Goal: Information Seeking & Learning: Learn about a topic

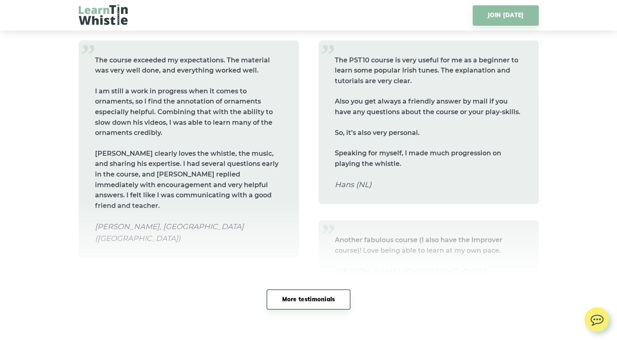
scroll to position [3920, 0]
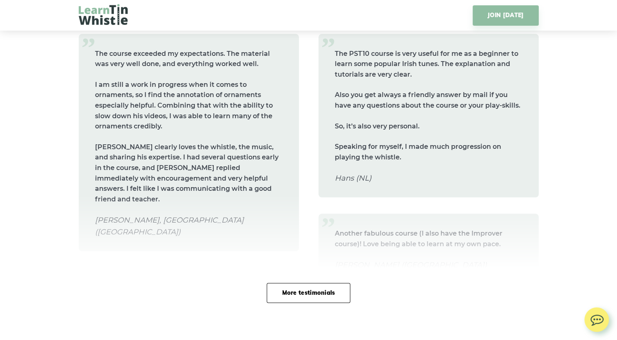
click at [308, 294] on link "More testimonials" at bounding box center [308, 293] width 83 height 20
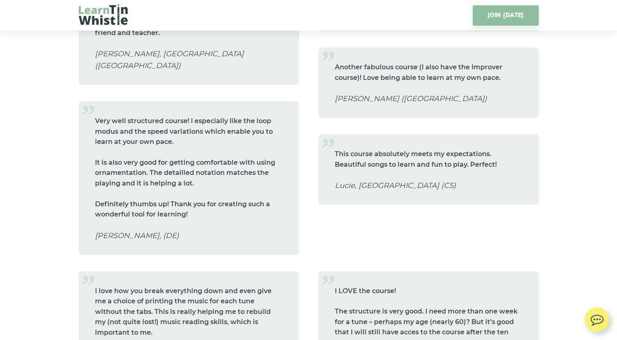
scroll to position [4088, 0]
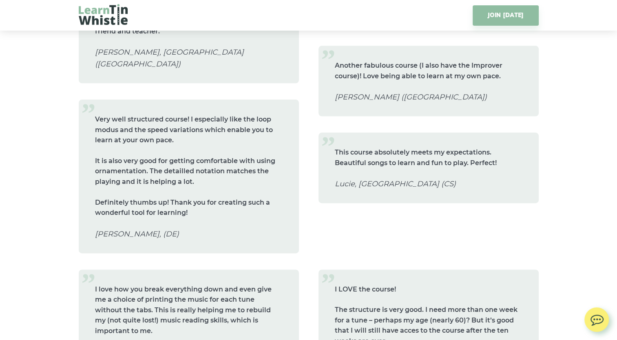
click at [388, 152] on p "This course absolutely meets my expectations. Beautiful songs to learn and fun …" at bounding box center [429, 157] width 188 height 21
drag, startPoint x: 388, startPoint y: 152, endPoint x: 368, endPoint y: 151, distance: 20.0
click at [368, 151] on p "This course absolutely meets my expectations. Beautiful songs to learn and fun …" at bounding box center [429, 157] width 188 height 21
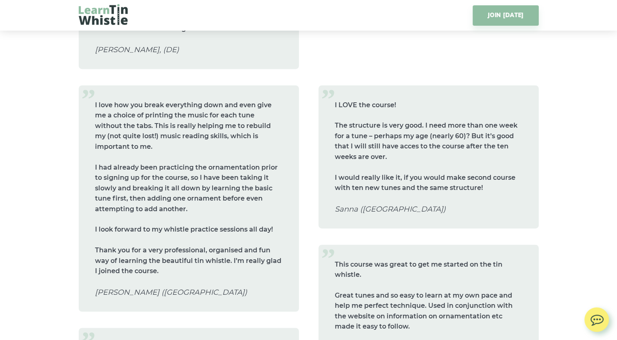
scroll to position [4273, 0]
click at [414, 120] on p "The structure is very good. I need more than one week for a tune – perhaps my a…" at bounding box center [429, 141] width 188 height 42
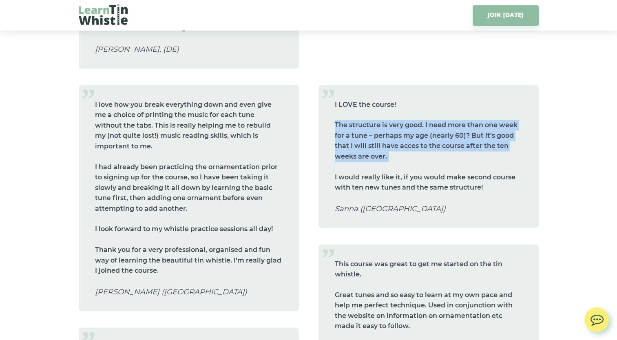
click at [414, 120] on p "The structure is very good. I need more than one week for a tune – perhaps my a…" at bounding box center [429, 141] width 188 height 42
drag, startPoint x: 414, startPoint y: 99, endPoint x: 380, endPoint y: 98, distance: 33.8
click at [380, 120] on p "The structure is very good. I need more than one week for a tune – perhaps my a…" at bounding box center [429, 141] width 188 height 42
click at [400, 120] on p "The structure is very good. I need more than one week for a tune – perhaps my a…" at bounding box center [429, 141] width 188 height 42
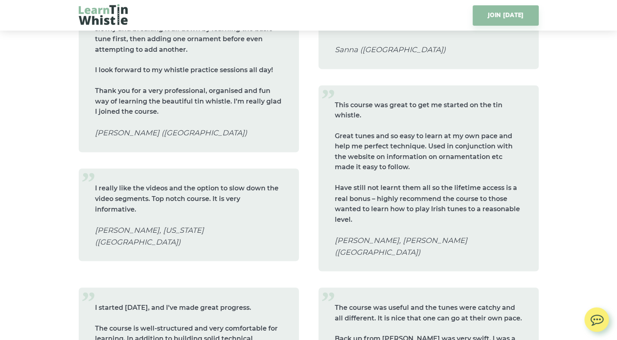
scroll to position [4435, 0]
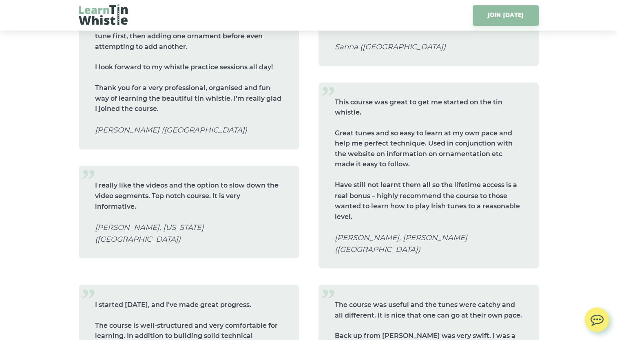
click at [445, 128] on p "Great tunes and so easy to learn at my own pace and help me perfect technique. …" at bounding box center [429, 149] width 188 height 42
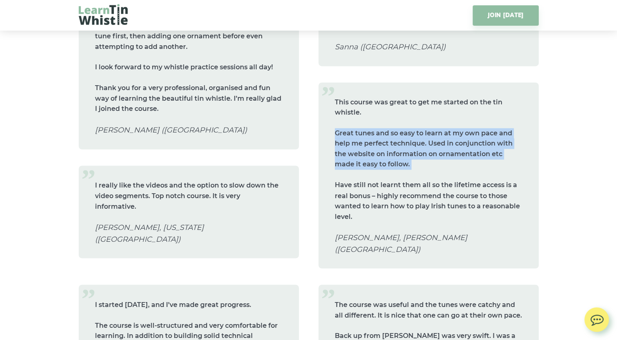
click at [445, 128] on p "Great tunes and so easy to learn at my own pace and help me perfect technique. …" at bounding box center [429, 149] width 188 height 42
drag, startPoint x: 445, startPoint y: 102, endPoint x: 437, endPoint y: 114, distance: 14.4
click at [437, 128] on p "Great tunes and so easy to learn at my own pace and help me perfect technique. …" at bounding box center [429, 149] width 188 height 42
click at [397, 132] on p "Great tunes and so easy to learn at my own pace and help me perfect technique. …" at bounding box center [429, 149] width 188 height 42
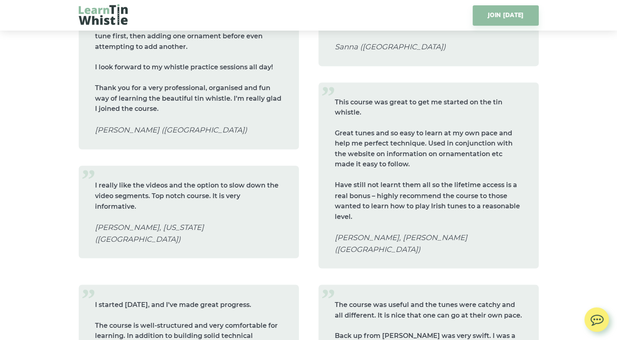
click at [387, 180] on p "Have still not learnt them all so the lifetime access is a real bonus – highly …" at bounding box center [429, 201] width 188 height 42
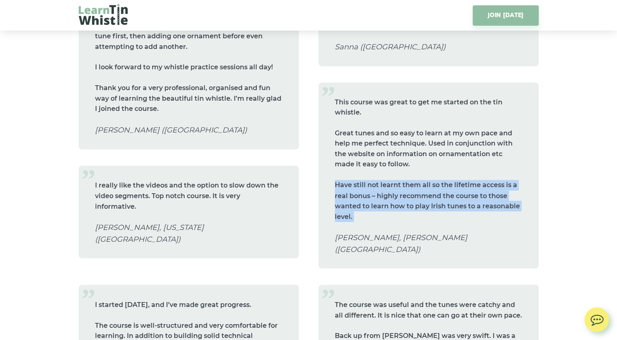
click at [387, 180] on p "Have still not learnt them all so the lifetime access is a real bonus – highly …" at bounding box center [429, 201] width 188 height 42
drag, startPoint x: 387, startPoint y: 151, endPoint x: 400, endPoint y: 162, distance: 16.8
click at [400, 180] on p "Have still not learnt them all so the lifetime access is a real bonus – highly …" at bounding box center [429, 201] width 188 height 42
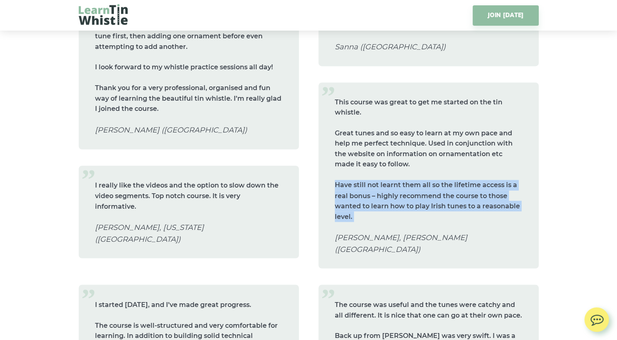
drag, startPoint x: 400, startPoint y: 162, endPoint x: 381, endPoint y: 161, distance: 19.2
click at [381, 180] on p "Have still not learnt them all so the lifetime access is a real bonus – highly …" at bounding box center [429, 201] width 188 height 42
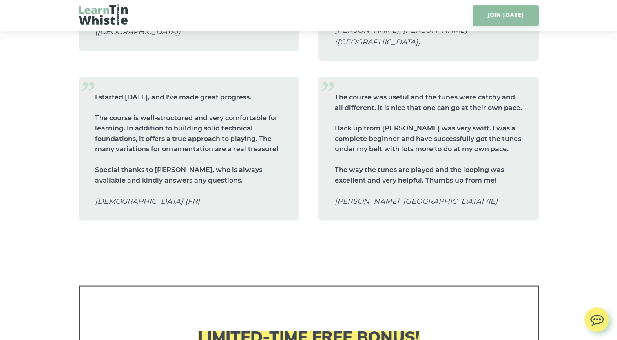
scroll to position [4642, 0]
click at [378, 164] on p "The way the tunes are played and the looping was excellent and very helpful. Th…" at bounding box center [429, 174] width 188 height 21
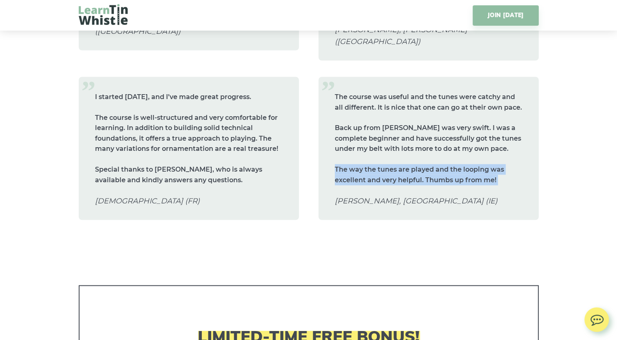
click at [378, 164] on p "The way the tunes are played and the looping was excellent and very helpful. Th…" at bounding box center [429, 174] width 188 height 21
drag, startPoint x: 378, startPoint y: 119, endPoint x: 364, endPoint y: 123, distance: 14.4
click at [364, 164] on p "The way the tunes are played and the looping was excellent and very helpful. Th…" at bounding box center [429, 174] width 188 height 21
drag, startPoint x: 364, startPoint y: 123, endPoint x: 383, endPoint y: 136, distance: 23.7
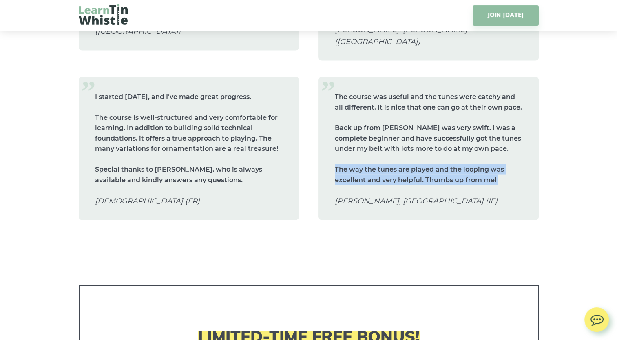
click at [383, 164] on p "The way the tunes are played and the looping was excellent and very helpful. Th…" at bounding box center [429, 174] width 188 height 21
drag, startPoint x: 425, startPoint y: 138, endPoint x: 371, endPoint y: 122, distance: 56.6
click at [371, 164] on p "The way the tunes are played and the looping was excellent and very helpful. Th…" at bounding box center [429, 174] width 188 height 21
click at [347, 115] on blockquote "The course was useful and the tunes were catchy and all different. It is nice t…" at bounding box center [428, 148] width 220 height 143
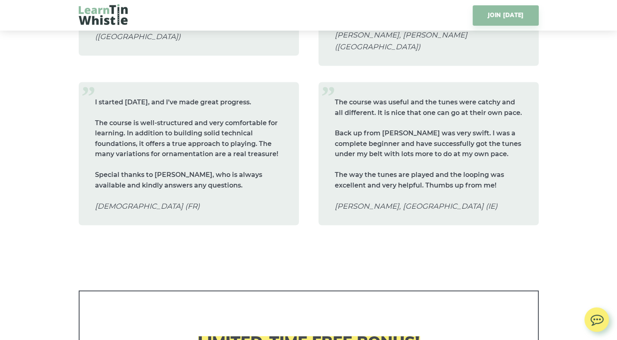
scroll to position [4635, 0]
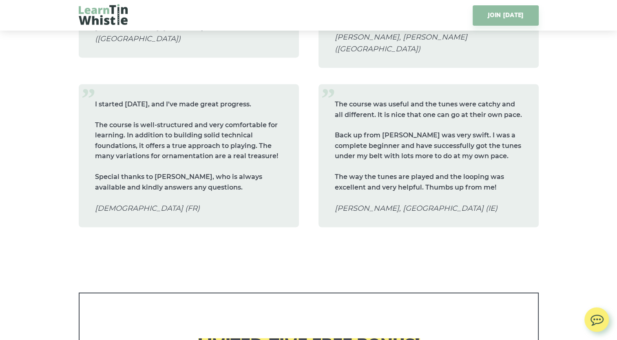
click at [170, 120] on p "The course is well-structured and very comfortable for learning. In addition to…" at bounding box center [189, 141] width 188 height 42
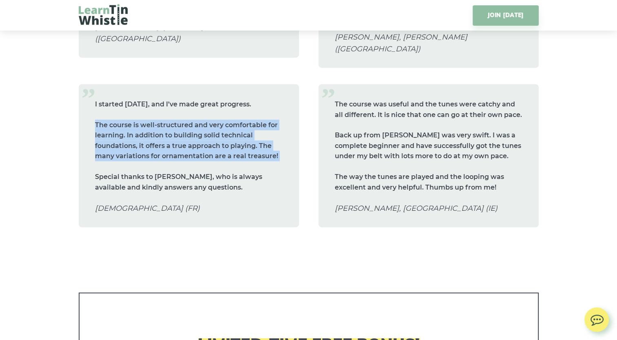
click at [170, 120] on p "The course is well-structured and very comfortable for learning. In addition to…" at bounding box center [189, 141] width 188 height 42
drag, startPoint x: 170, startPoint y: 77, endPoint x: 168, endPoint y: 88, distance: 11.5
click at [168, 120] on p "The course is well-structured and very comfortable for learning. In addition to…" at bounding box center [189, 141] width 188 height 42
drag, startPoint x: 168, startPoint y: 88, endPoint x: 155, endPoint y: 91, distance: 13.2
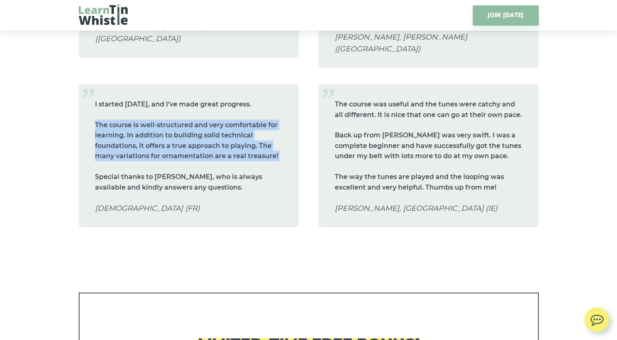
click at [155, 120] on p "The course is well-structured and very comfortable for learning. In addition to…" at bounding box center [189, 141] width 188 height 42
click at [141, 120] on p "The course is well-structured and very comfortable for learning. In addition to…" at bounding box center [189, 141] width 188 height 42
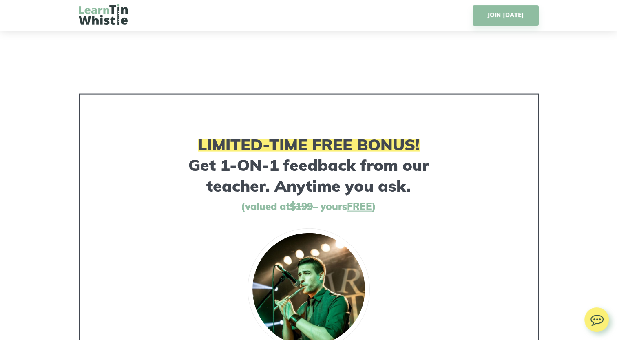
scroll to position [4835, 0]
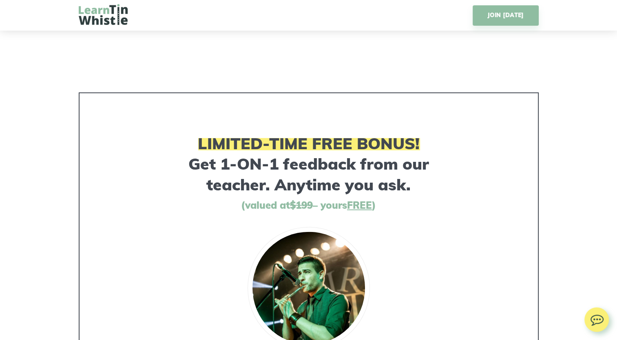
click at [290, 133] on h3 "LIMITED-TIME FREE BONUS! Get 1-ON-1 feedback from our teacher. Anytime you ask." at bounding box center [308, 164] width 273 height 62
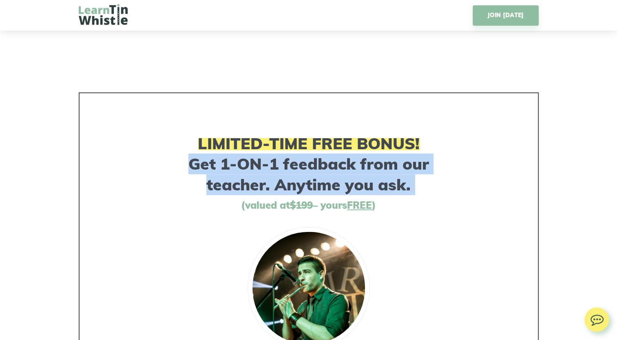
click at [290, 133] on h3 "LIMITED-TIME FREE BONUS! Get 1-ON-1 feedback from our teacher. Anytime you ask." at bounding box center [308, 164] width 273 height 62
drag, startPoint x: 290, startPoint y: 118, endPoint x: 264, endPoint y: 141, distance: 34.4
click at [264, 141] on h3 "LIMITED-TIME FREE BONUS! Get 1-ON-1 feedback from our teacher. Anytime you ask." at bounding box center [308, 164] width 273 height 62
click at [243, 133] on h3 "LIMITED-TIME FREE BONUS! Get 1-ON-1 feedback from our teacher. Anytime you ask." at bounding box center [308, 164] width 273 height 62
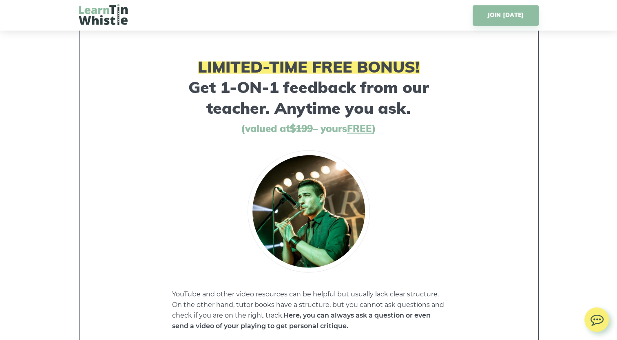
scroll to position [4895, 0]
